Goal: Transaction & Acquisition: Purchase product/service

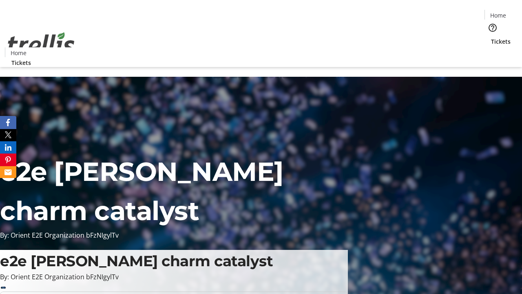
click at [491, 37] on span "Tickets" at bounding box center [501, 41] width 20 height 9
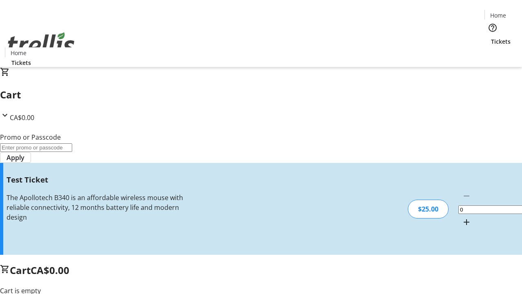
click at [462, 217] on mat-icon "Increment by one" at bounding box center [467, 222] width 10 height 10
type input "1"
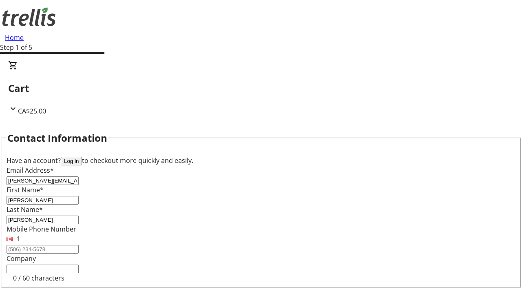
type input "[PERSON_NAME]"
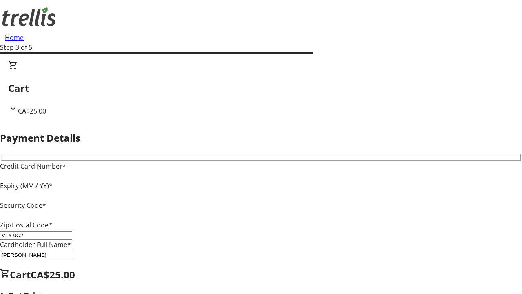
type input "V1Y 0C2"
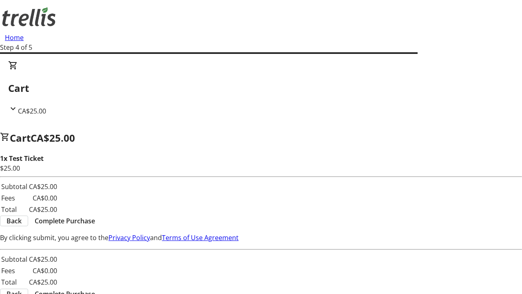
click at [95, 216] on span "Complete Purchase" at bounding box center [65, 221] width 60 height 10
